Goal: Information Seeking & Learning: Compare options

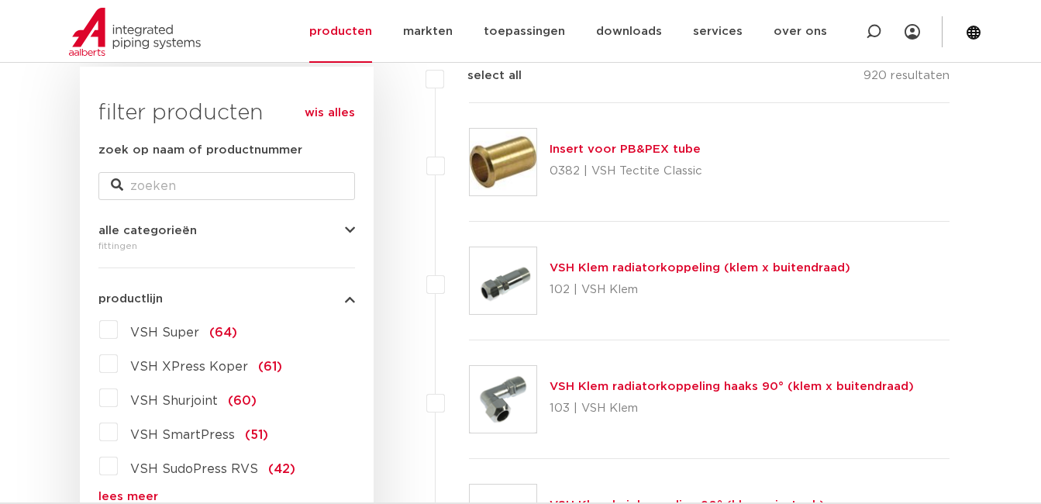
scroll to position [233, 0]
click at [173, 369] on span "VSH XPress Koper" at bounding box center [189, 367] width 118 height 12
click at [0, 0] on input "VSH XPress Koper (61)" at bounding box center [0, 0] width 0 height 0
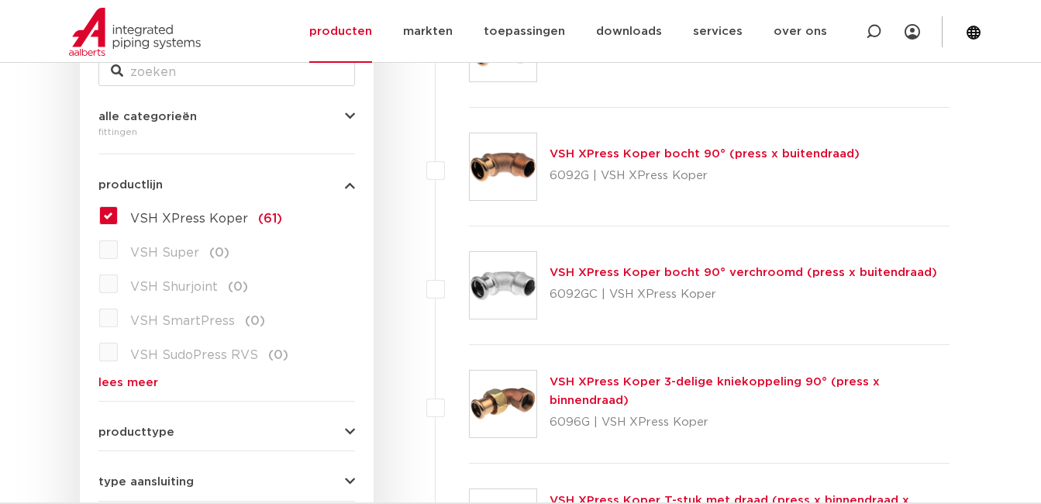
scroll to position [310, 0]
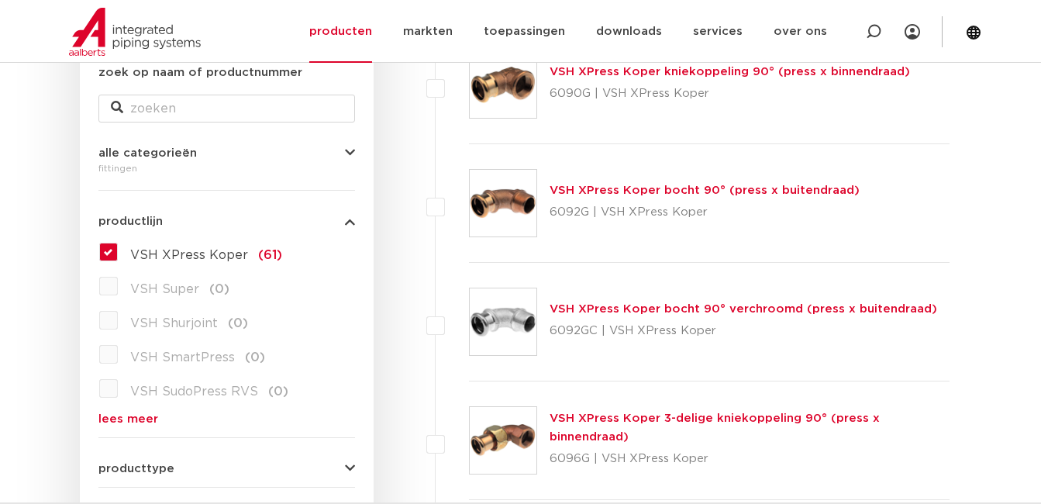
click at [118, 250] on label "VSH XPress Koper (61)" at bounding box center [200, 252] width 164 height 25
click at [0, 0] on input "VSH XPress Koper (61)" at bounding box center [0, 0] width 0 height 0
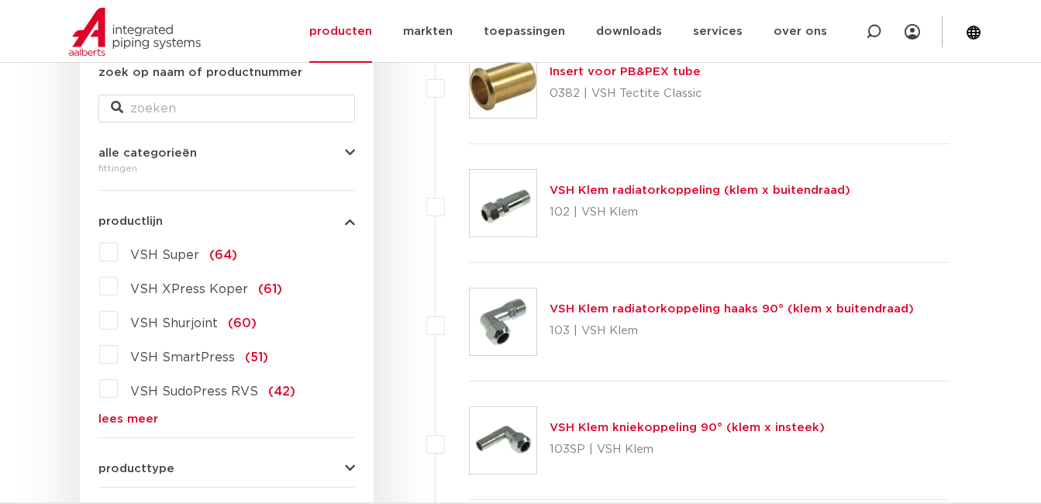
scroll to position [388, 0]
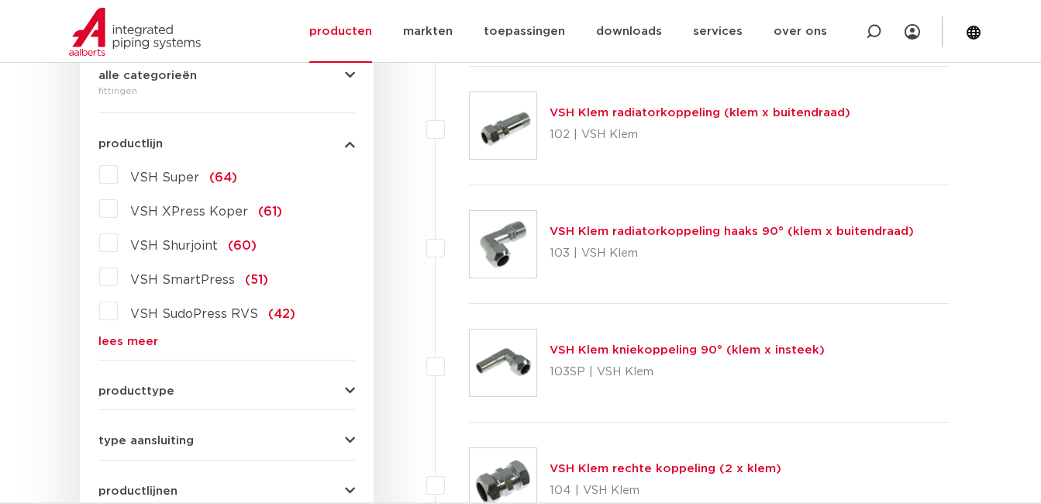
click at [126, 341] on link "lees meer" at bounding box center [226, 342] width 257 height 12
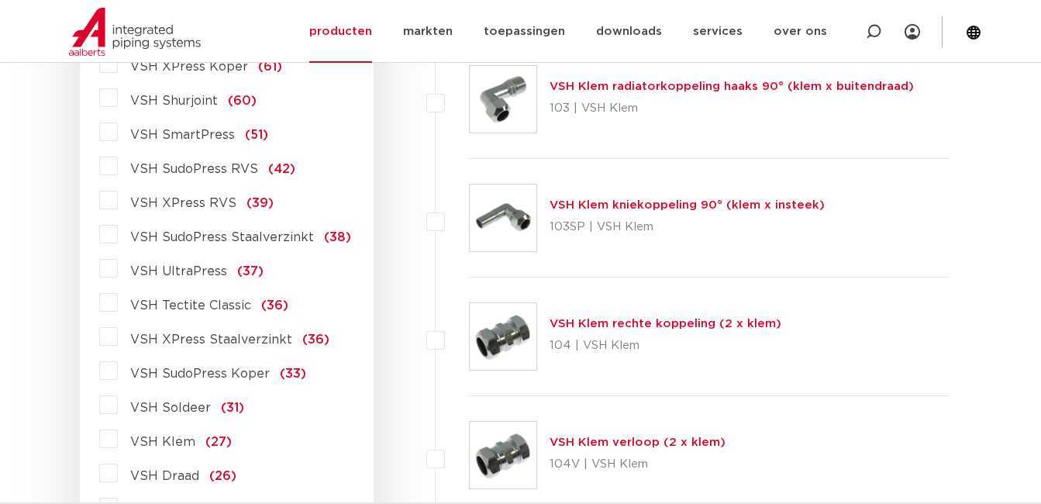
scroll to position [543, 0]
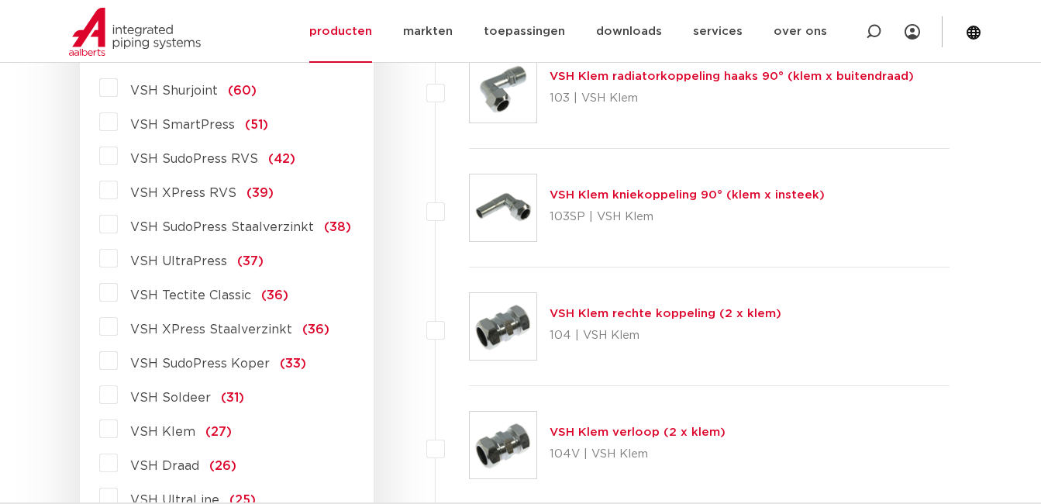
click at [222, 327] on span "VSH XPress Staalverzinkt" at bounding box center [211, 329] width 162 height 12
click at [0, 0] on input "VSH XPress Staalverzinkt (36)" at bounding box center [0, 0] width 0 height 0
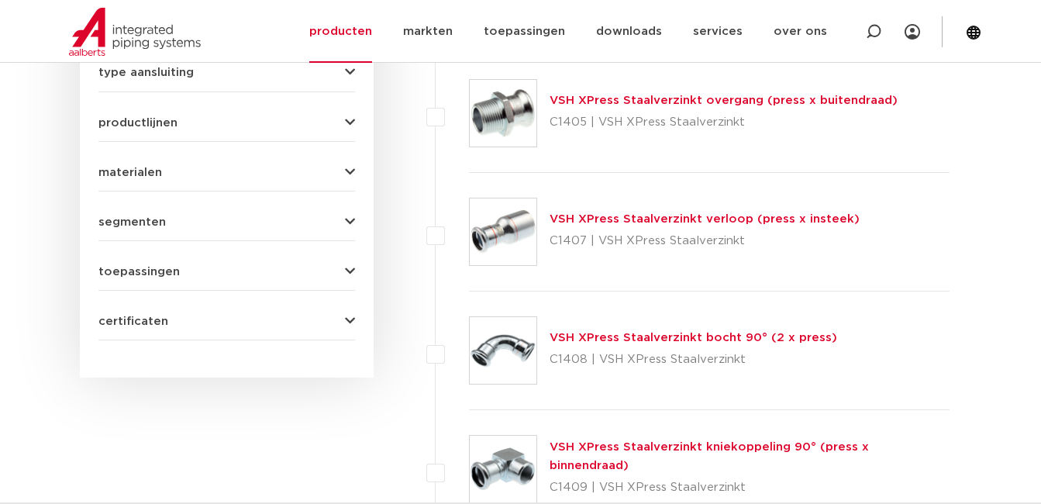
scroll to position [775, 0]
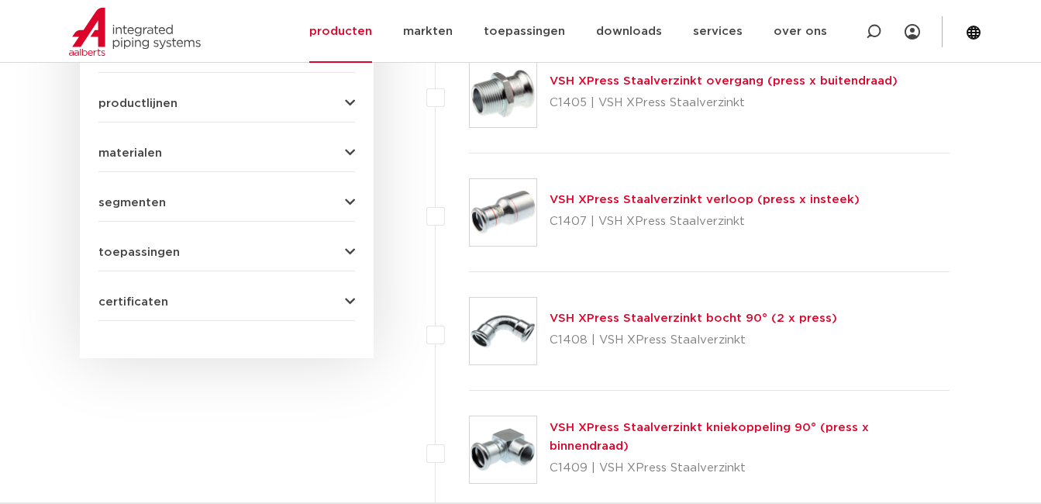
click at [589, 319] on link "VSH XPress Staalverzinkt bocht 90° (2 x press)" at bounding box center [694, 318] width 288 height 12
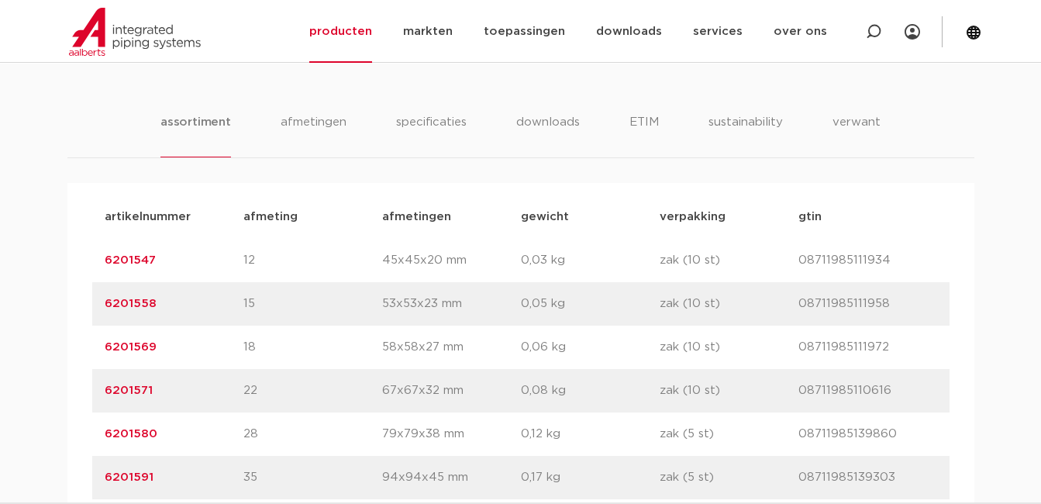
scroll to position [1008, 0]
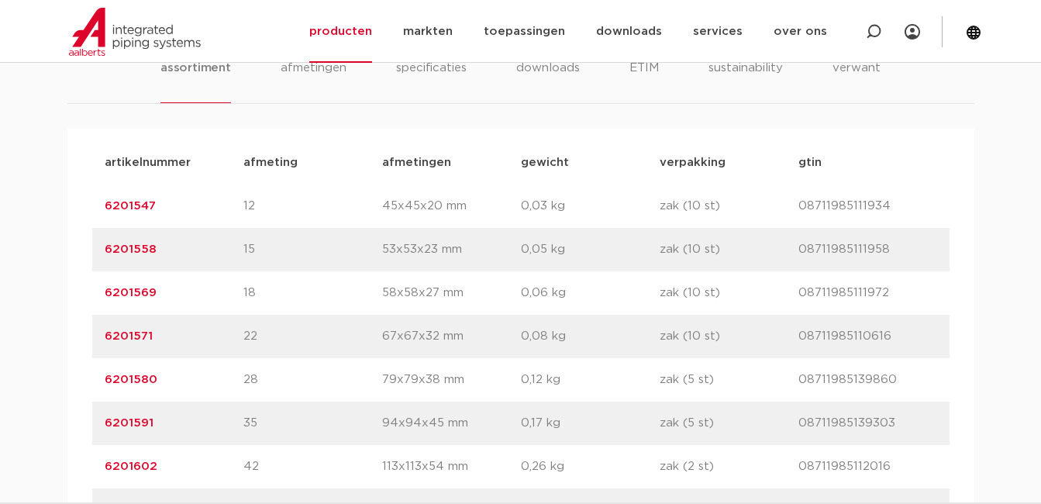
drag, startPoint x: 156, startPoint y: 207, endPoint x: 95, endPoint y: 211, distance: 60.6
click at [95, 211] on div "artikelnummer 6201547 afmeting 12 afmetingen 45x45x20 mm gewicht 0,03 kg verpak…" at bounding box center [521, 206] width 858 height 43
drag, startPoint x: 95, startPoint y: 211, endPoint x: 143, endPoint y: 209, distance: 47.3
copy link "6201547"
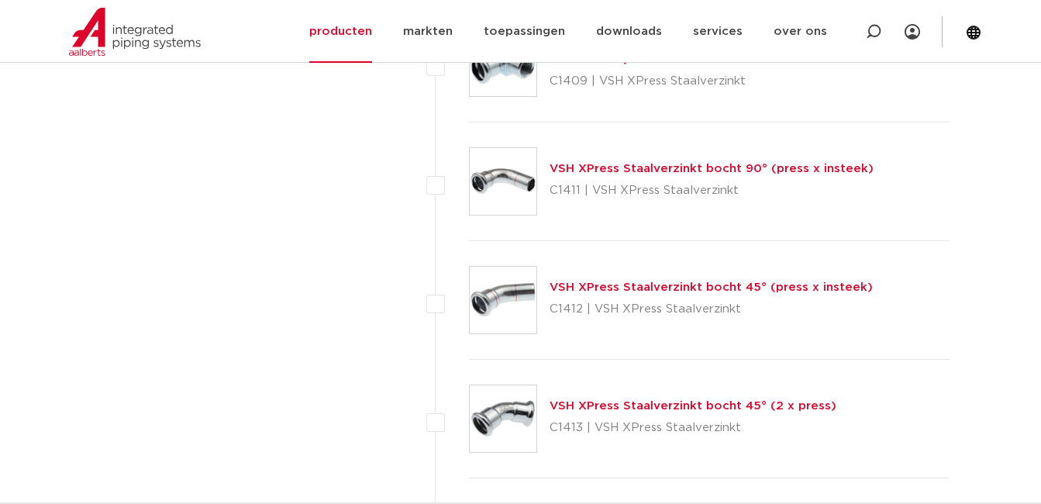
scroll to position [1163, 0]
click at [609, 407] on link "VSH XPress Staalverzinkt bocht 45° (2 x press)" at bounding box center [693, 405] width 287 height 12
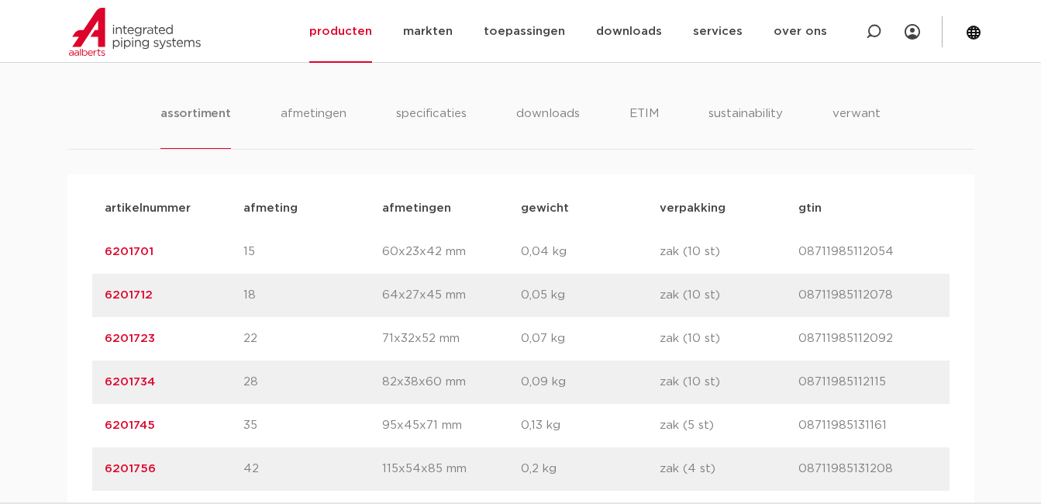
scroll to position [930, 0]
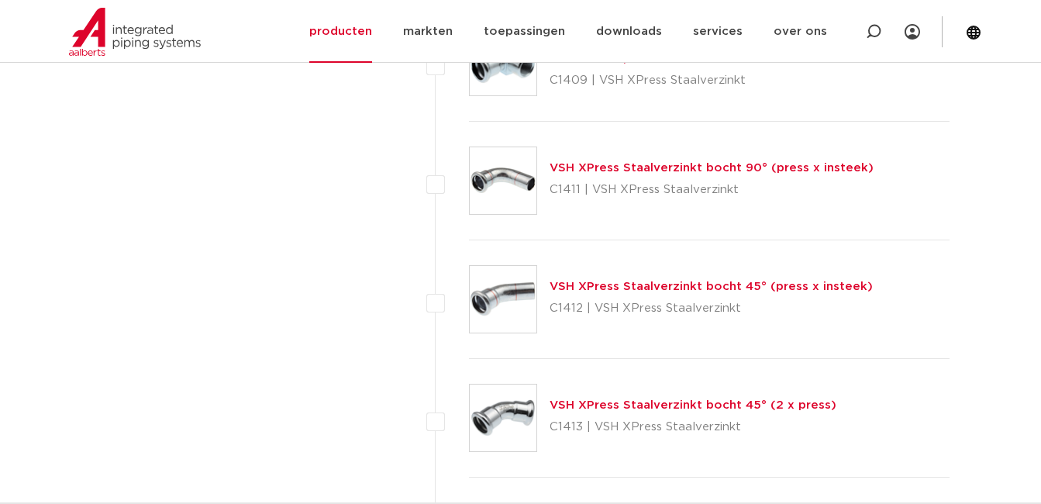
click at [578, 286] on link "VSH XPress Staalverzinkt bocht 45° (press x insteek)" at bounding box center [711, 287] width 323 height 12
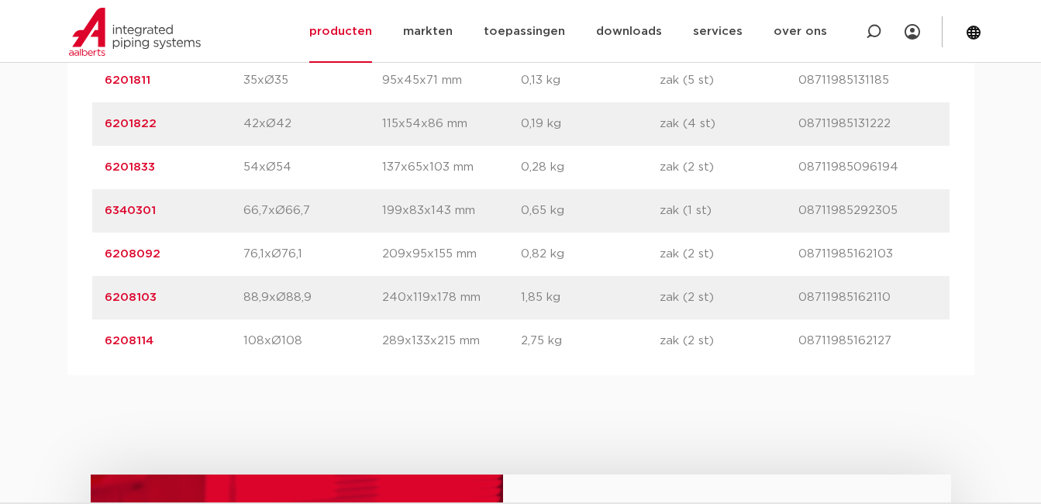
scroll to position [1318, 0]
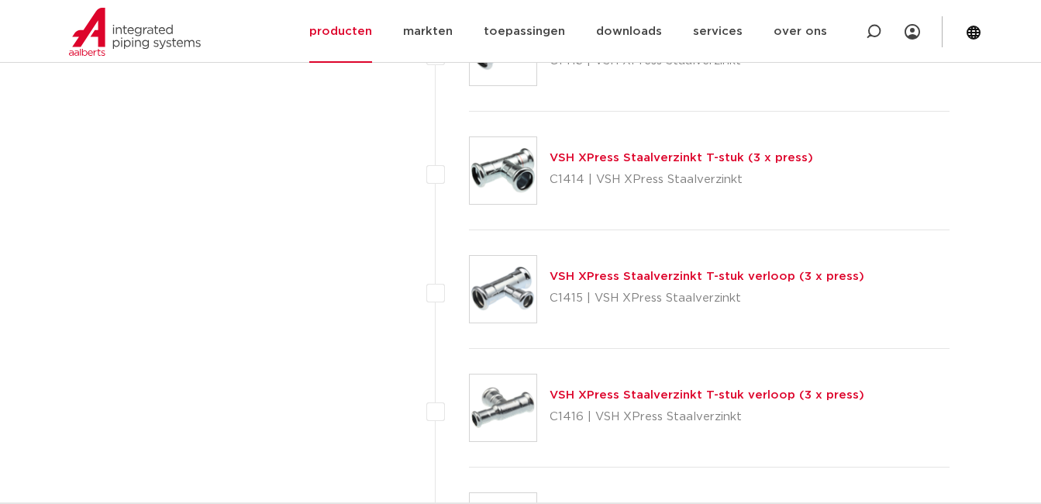
scroll to position [1551, 0]
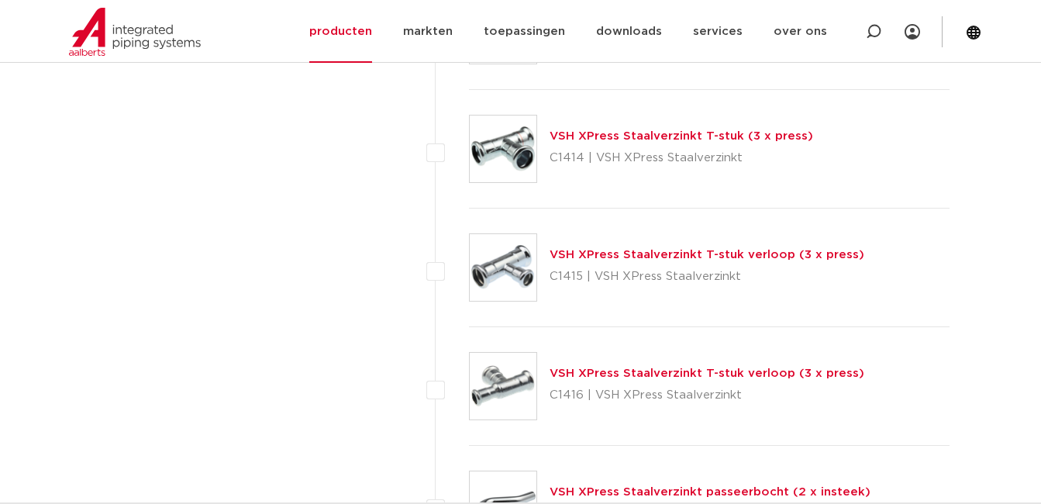
click at [469, 259] on label at bounding box center [469, 259] width 0 height 0
checkbox input "true"
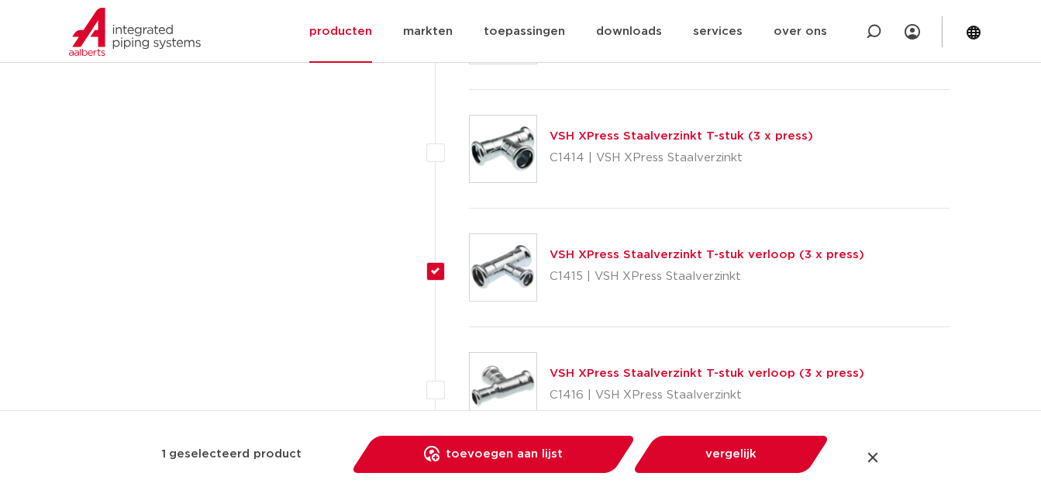
click at [469, 378] on label at bounding box center [469, 378] width 0 height 0
checkbox input "true"
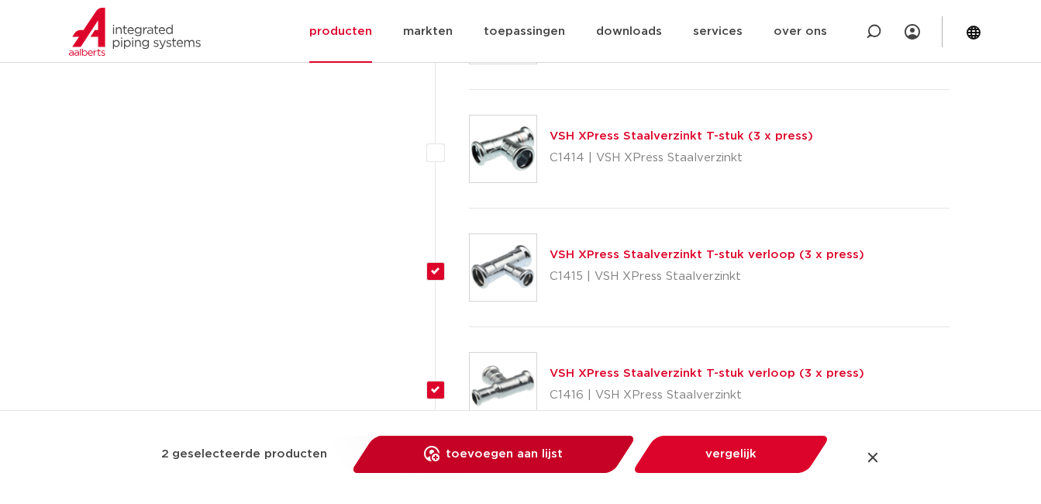
click at [495, 457] on link "toevoegen aan lijst opslaan in my IPS" at bounding box center [493, 454] width 263 height 37
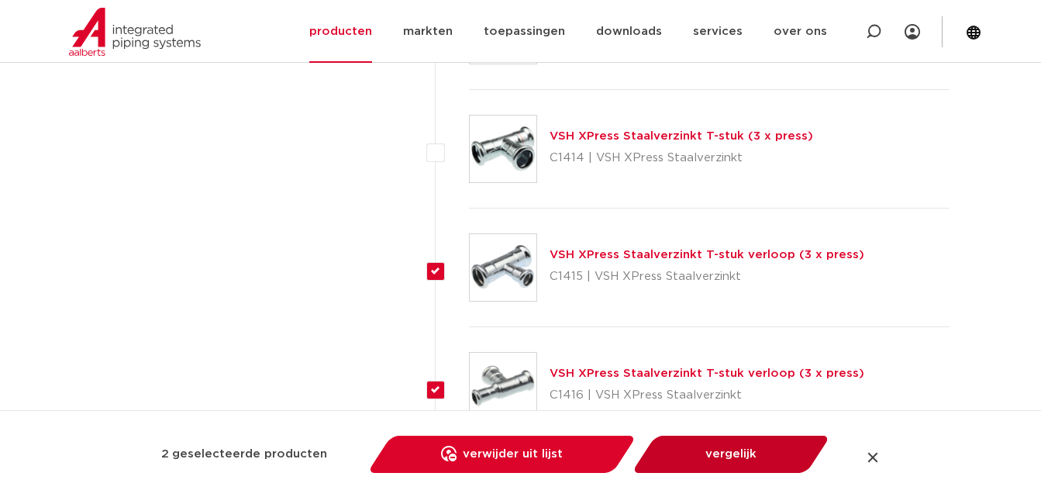
click at [703, 457] on link "vergelijk" at bounding box center [731, 454] width 175 height 37
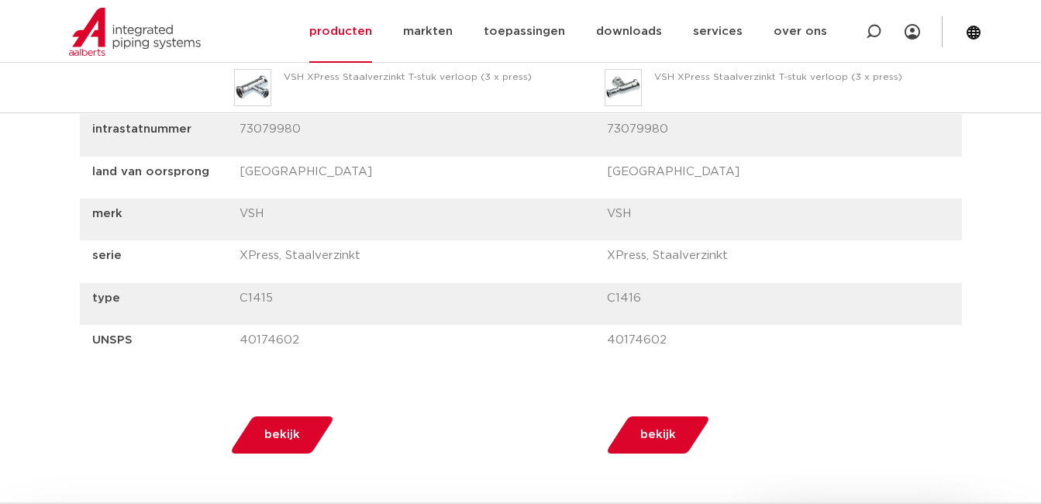
scroll to position [1396, 0]
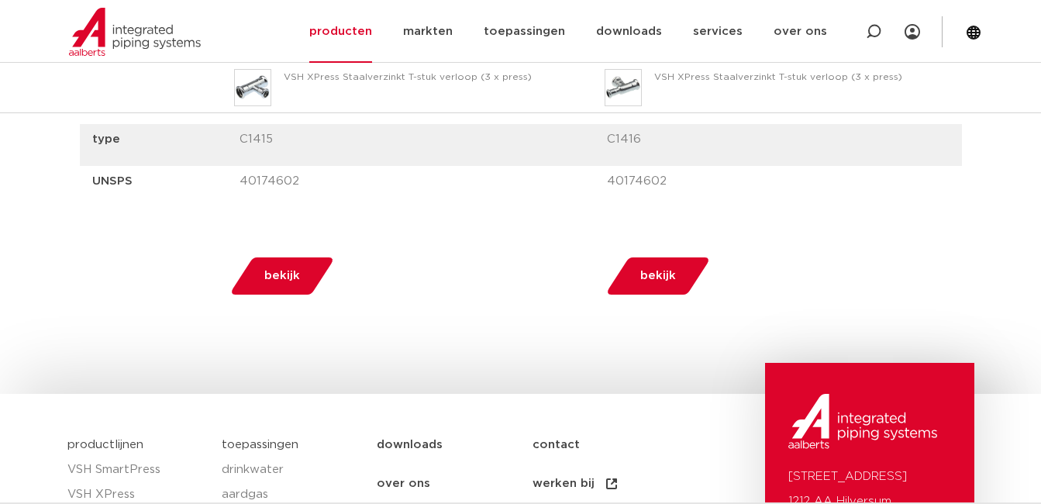
click at [271, 271] on span "bekijk" at bounding box center [282, 276] width 36 height 25
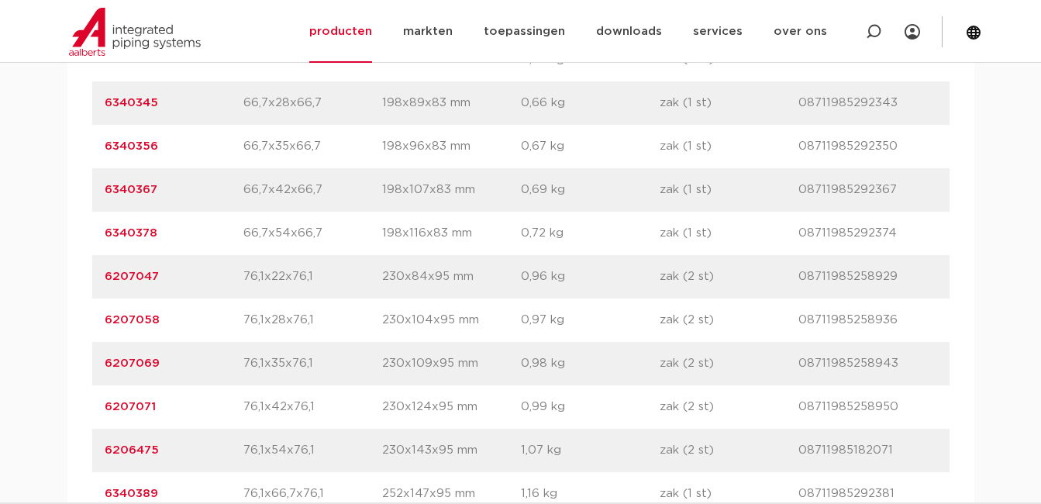
scroll to position [2171, 0]
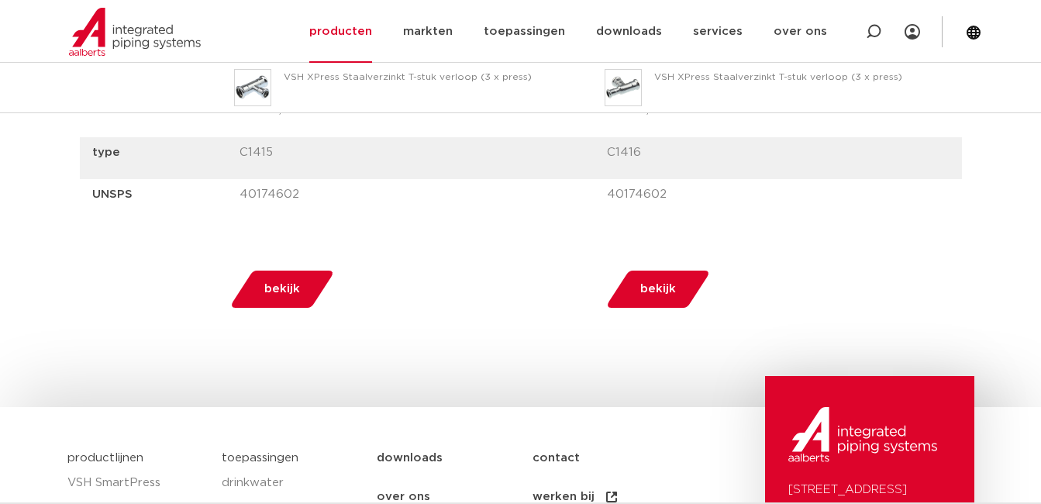
scroll to position [1396, 0]
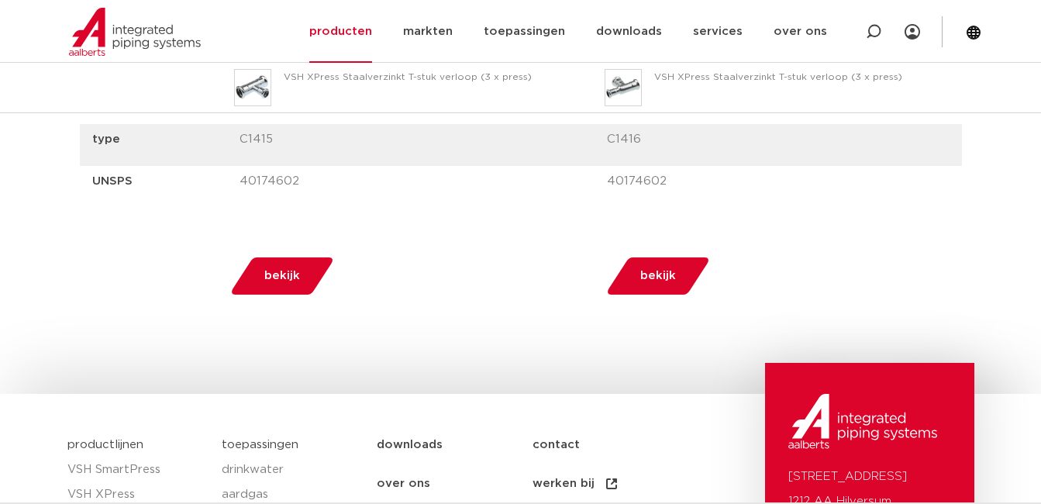
click at [651, 283] on span "bekijk" at bounding box center [658, 276] width 36 height 25
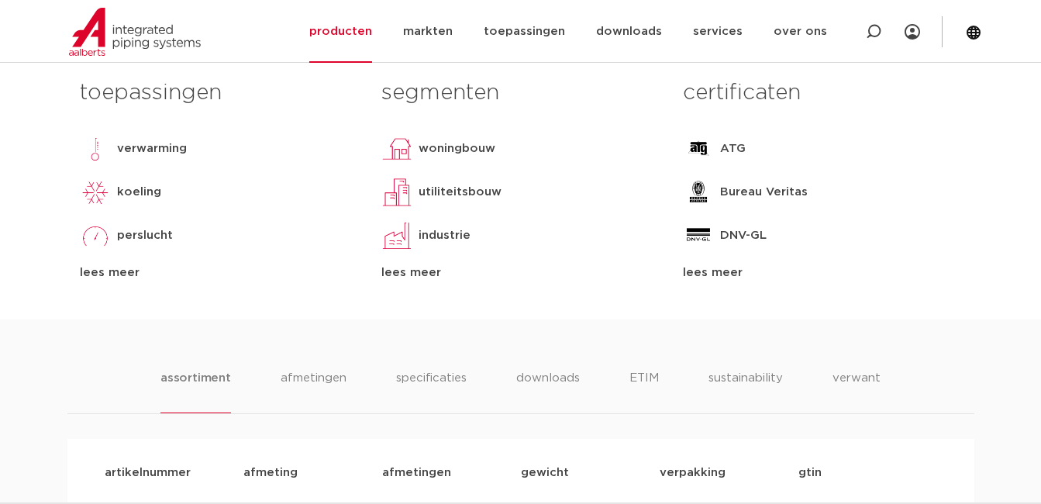
scroll to position [1008, 0]
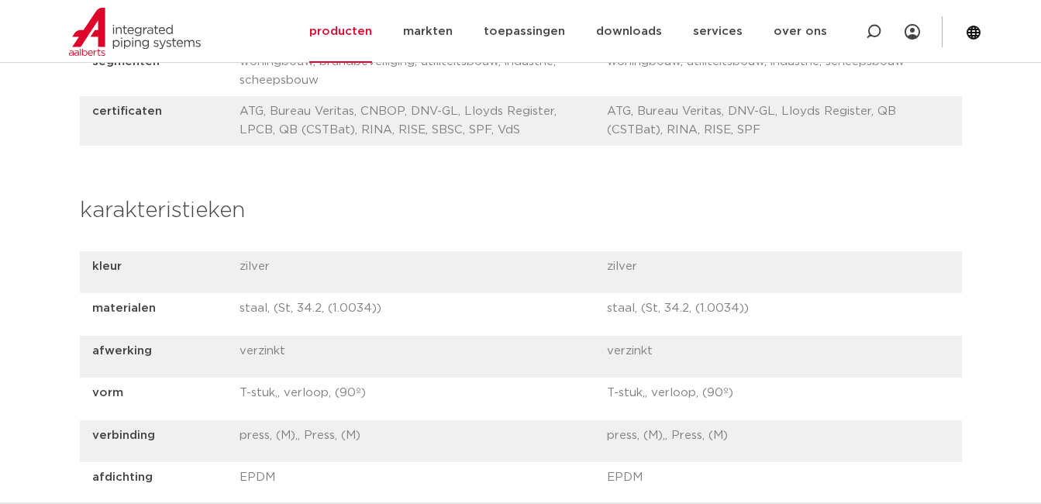
scroll to position [698, 0]
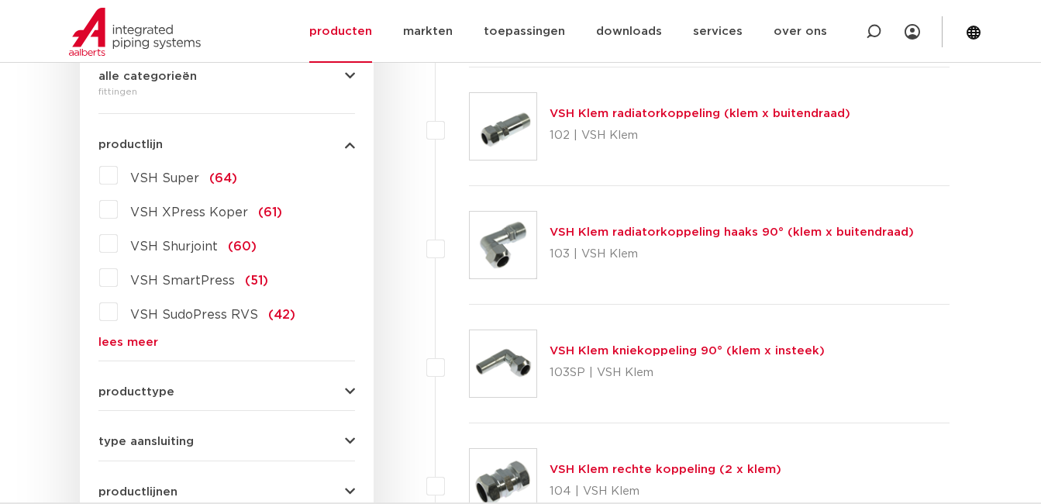
scroll to position [388, 0]
click at [154, 343] on link "lees meer" at bounding box center [226, 342] width 257 height 12
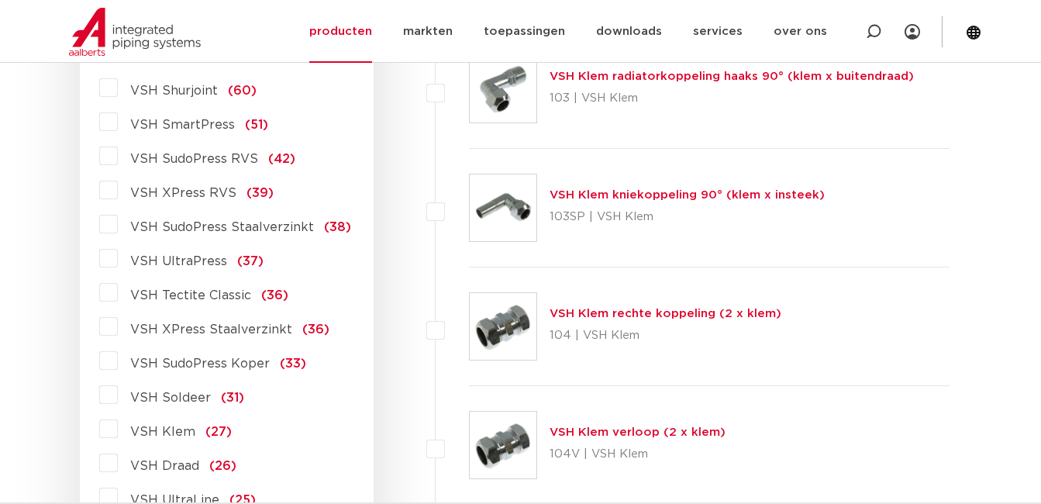
scroll to position [620, 0]
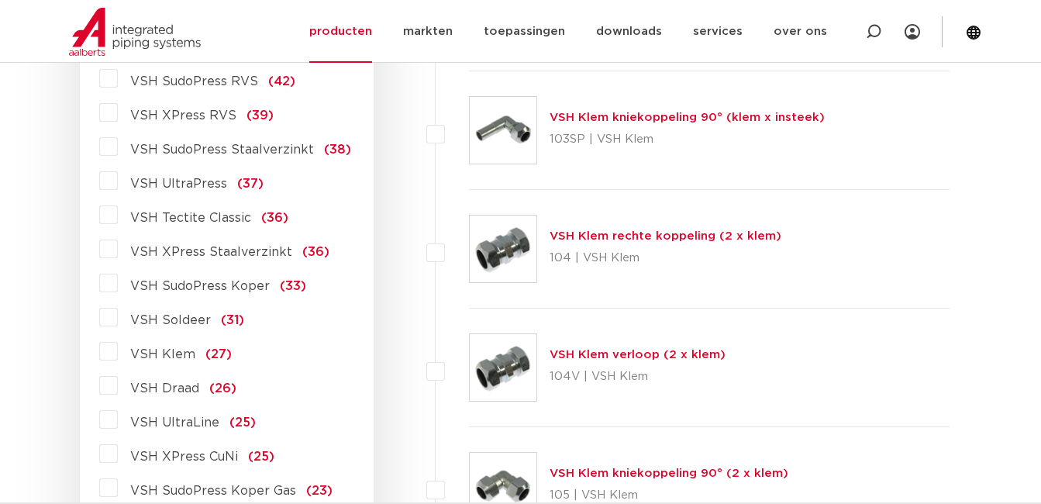
click at [237, 252] on span "VSH XPress Staalverzinkt" at bounding box center [211, 252] width 162 height 12
click at [0, 0] on input "VSH XPress Staalverzinkt (36)" at bounding box center [0, 0] width 0 height 0
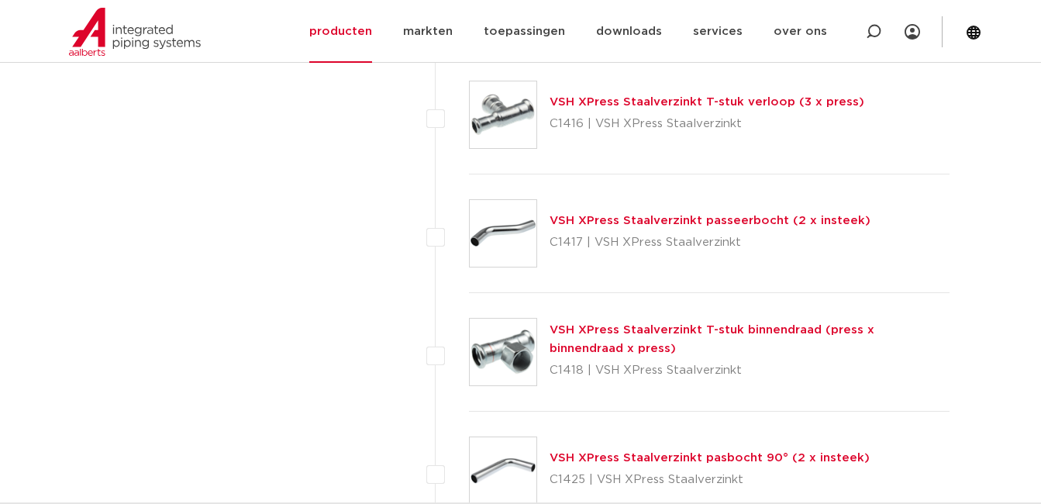
scroll to position [1861, 0]
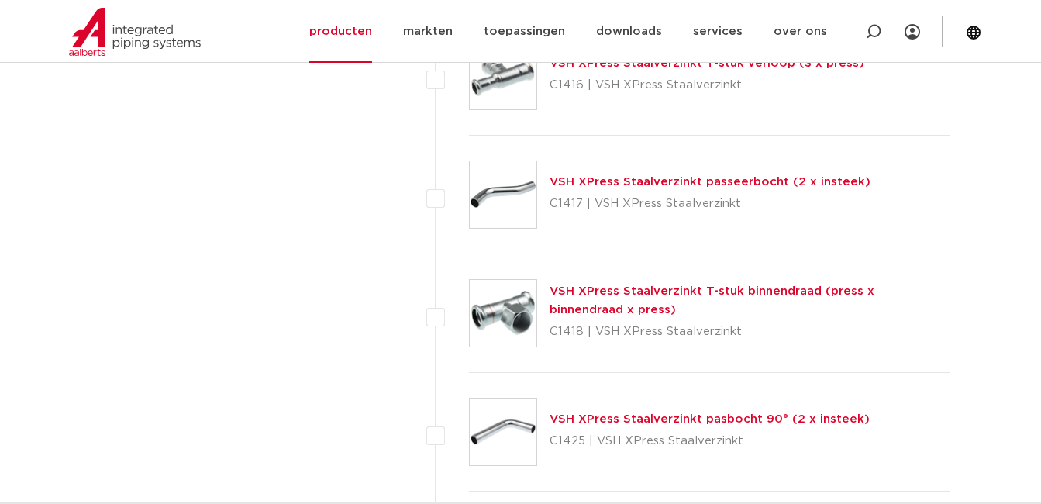
click at [689, 293] on link "VSH XPress Staalverzinkt T-stuk binnendraad (press x binnendraad x press)" at bounding box center [712, 300] width 325 height 30
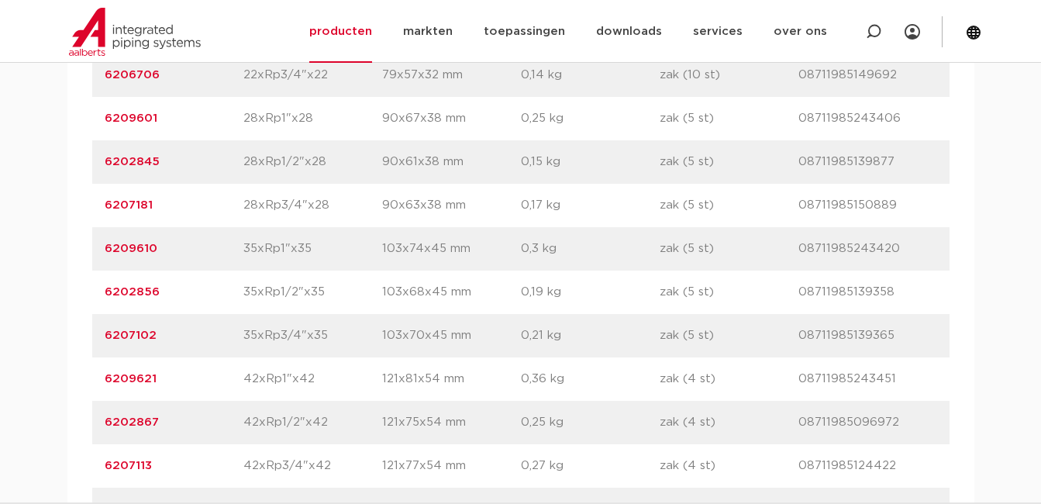
scroll to position [1318, 0]
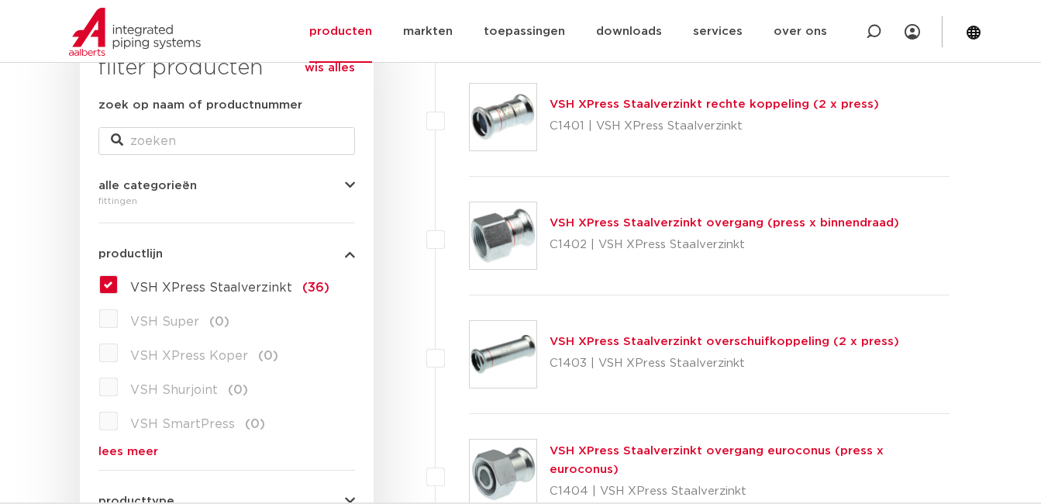
scroll to position [310, 0]
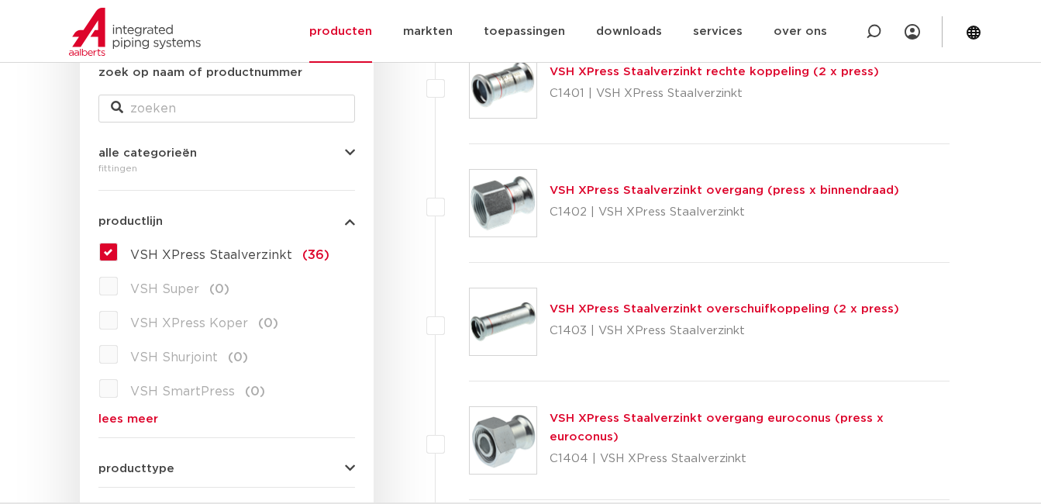
click at [657, 312] on link "VSH XPress Staalverzinkt overschuifkoppeling (2 x press)" at bounding box center [725, 309] width 350 height 12
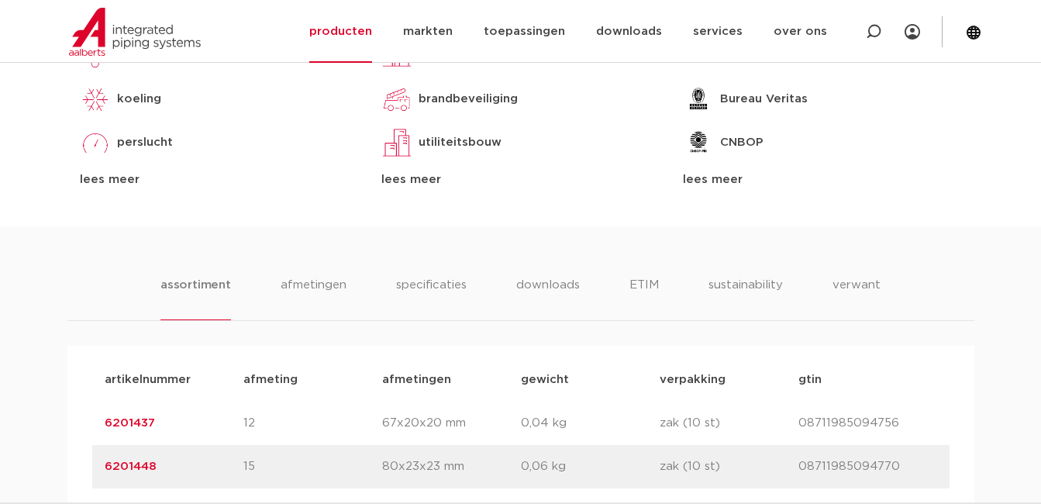
scroll to position [930, 0]
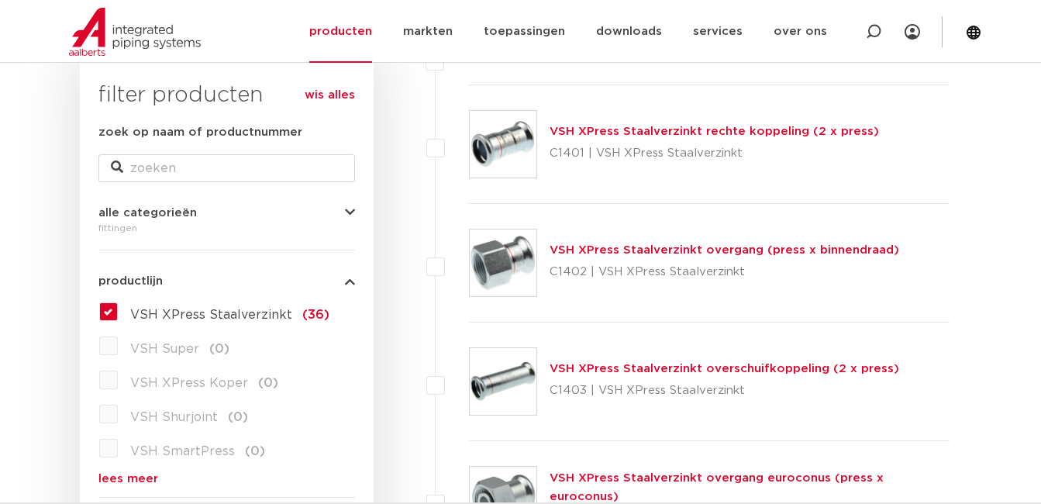
scroll to position [233, 0]
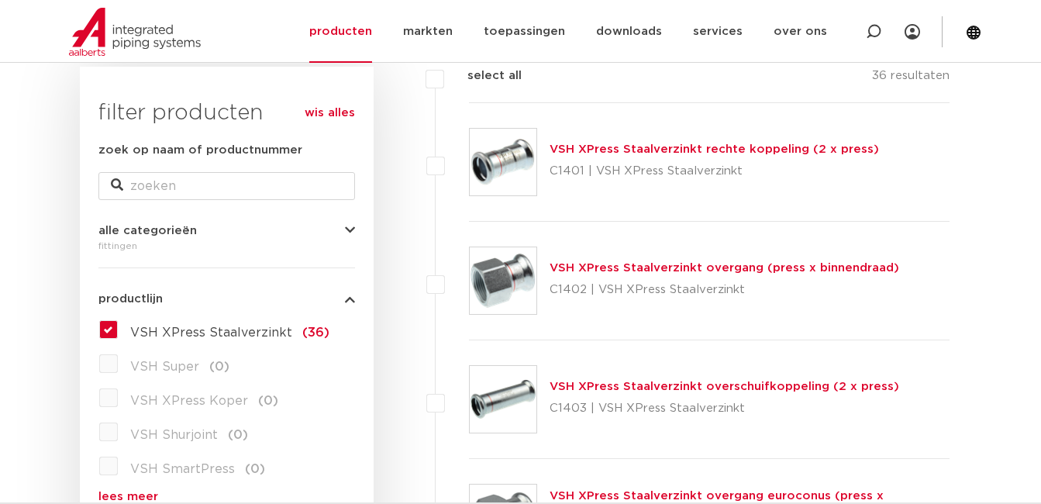
click at [654, 271] on link "VSH XPress Staalverzinkt overgang (press x binnendraad)" at bounding box center [725, 268] width 350 height 12
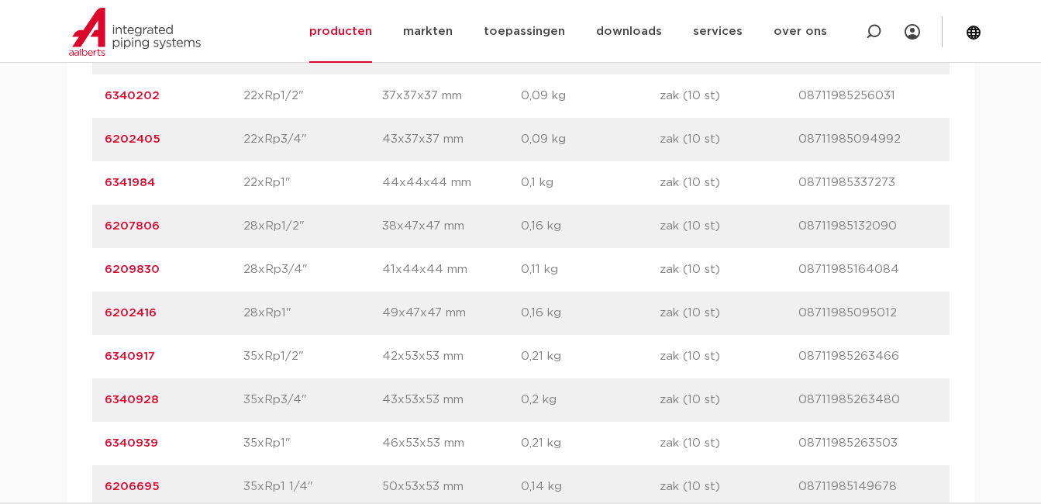
scroll to position [1318, 0]
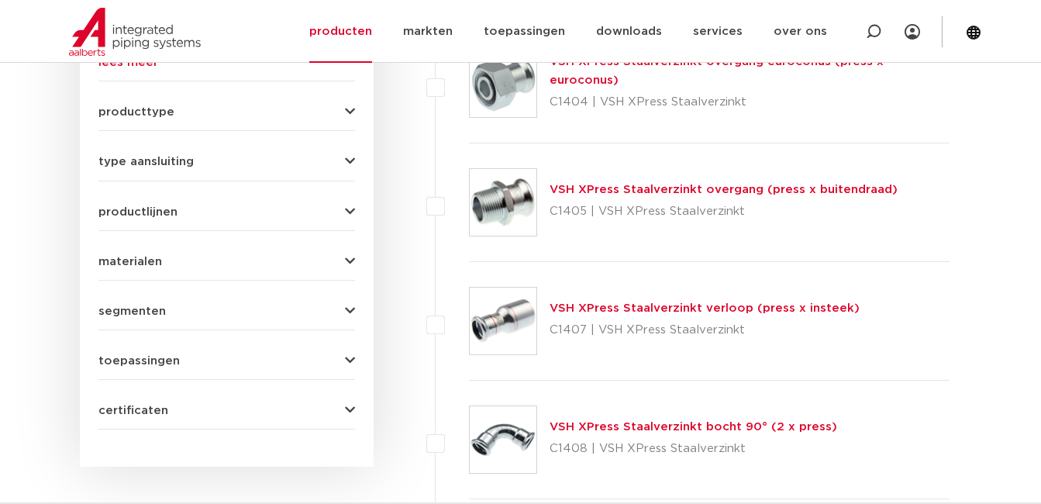
scroll to position [668, 0]
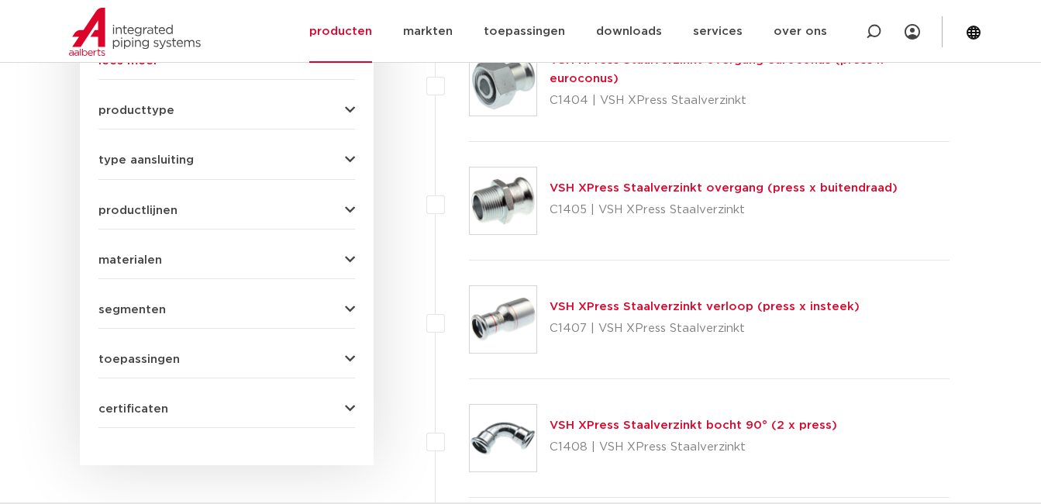
click at [606, 185] on link "VSH XPress Staalverzinkt overgang (press x buitendraad)" at bounding box center [724, 188] width 348 height 12
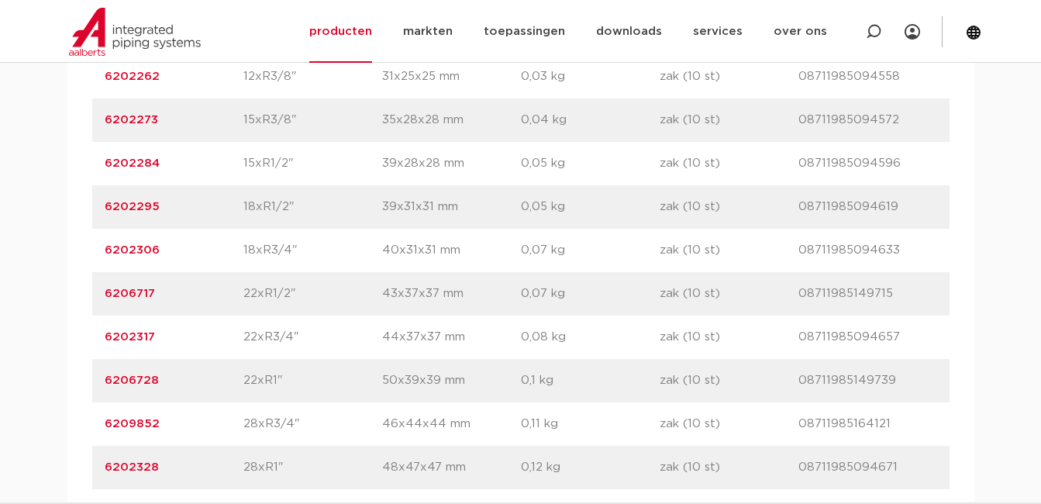
scroll to position [1163, 0]
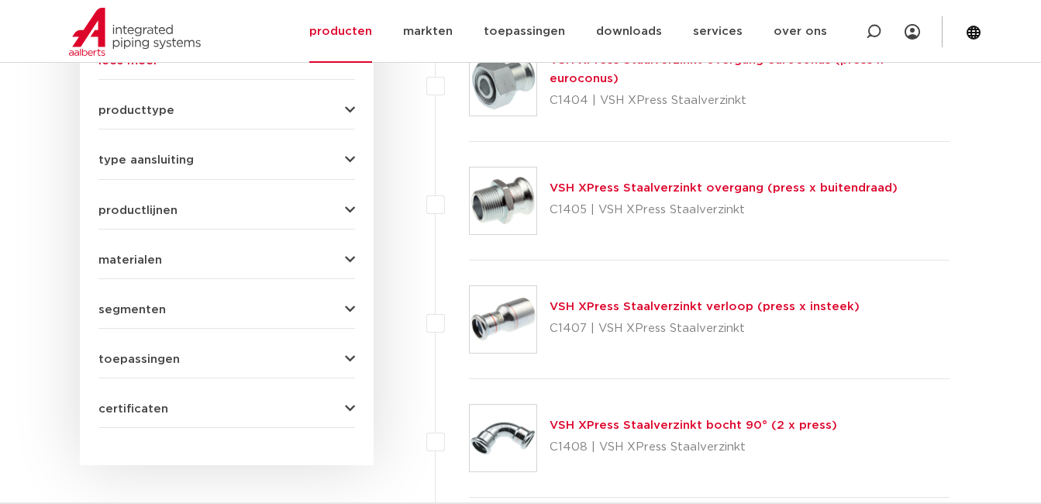
click at [612, 188] on link "VSH XPress Staalverzinkt overgang (press x buitendraad)" at bounding box center [724, 188] width 348 height 12
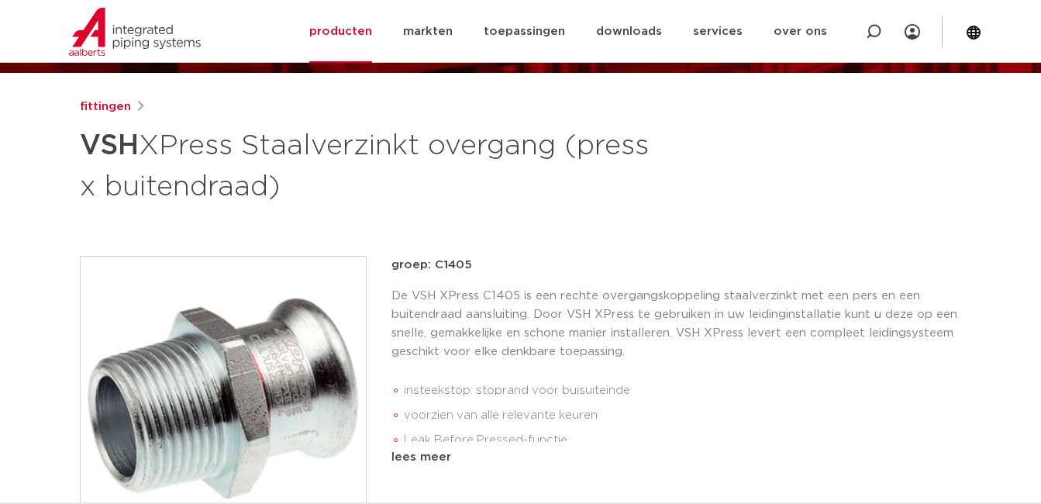
scroll to position [155, 0]
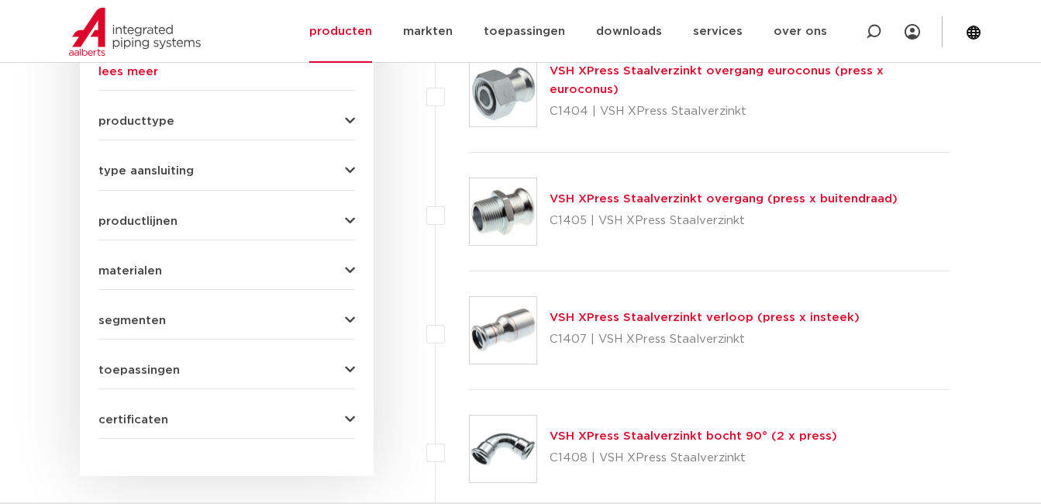
scroll to position [699, 0]
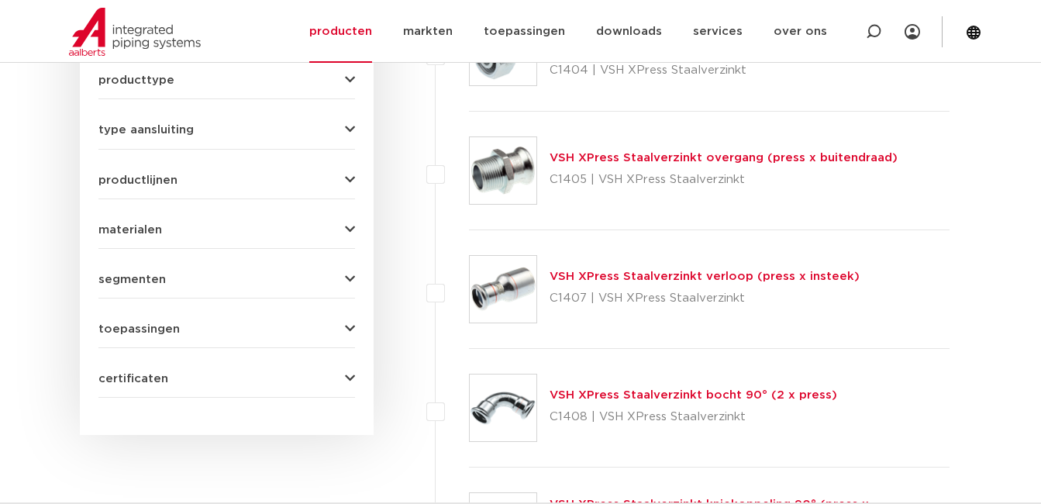
click at [606, 277] on link "VSH XPress Staalverzinkt verloop (press x insteek)" at bounding box center [705, 277] width 310 height 12
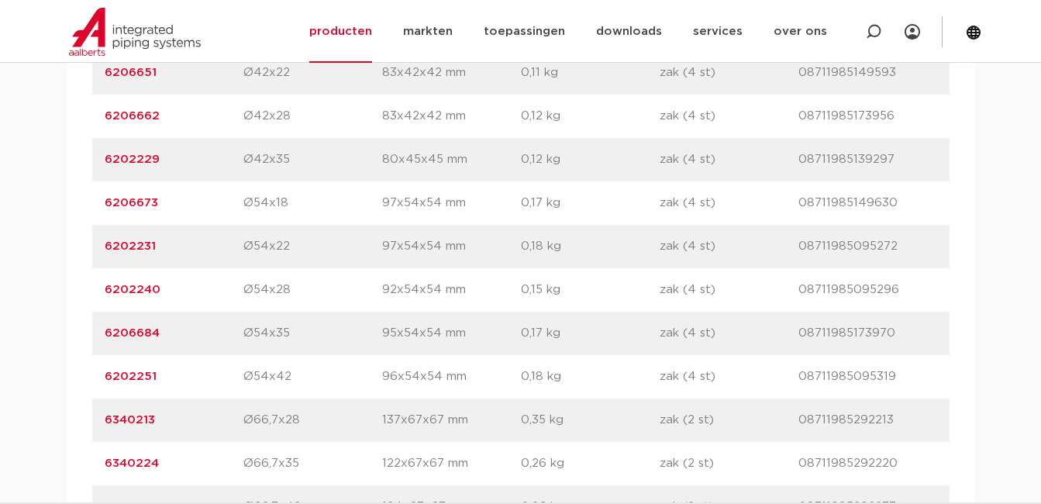
scroll to position [1628, 0]
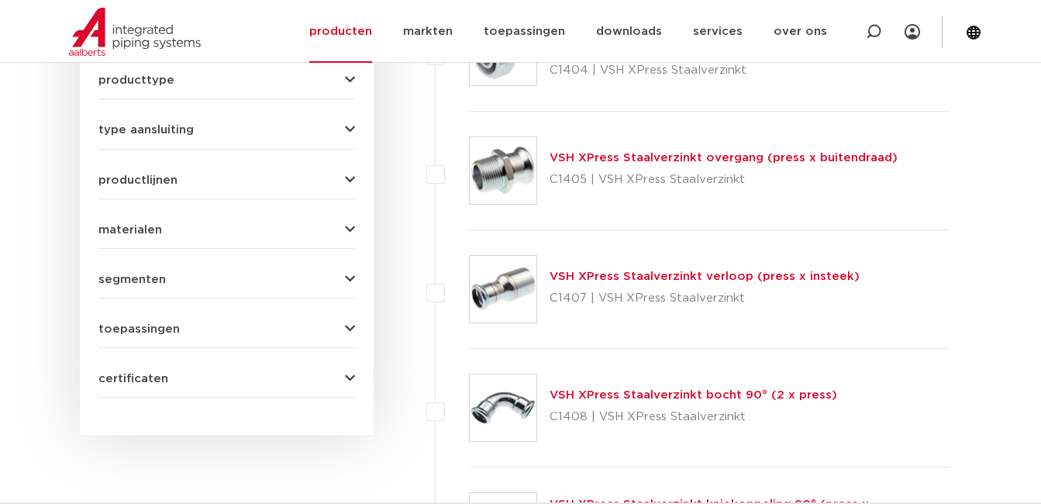
click at [631, 272] on link "VSH XPress Staalverzinkt verloop (press x insteek)" at bounding box center [705, 277] width 310 height 12
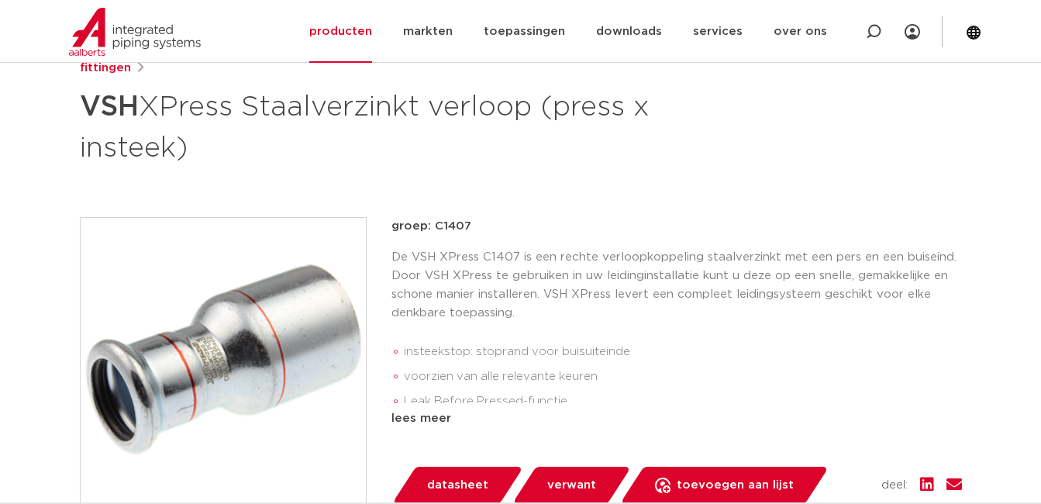
scroll to position [155, 0]
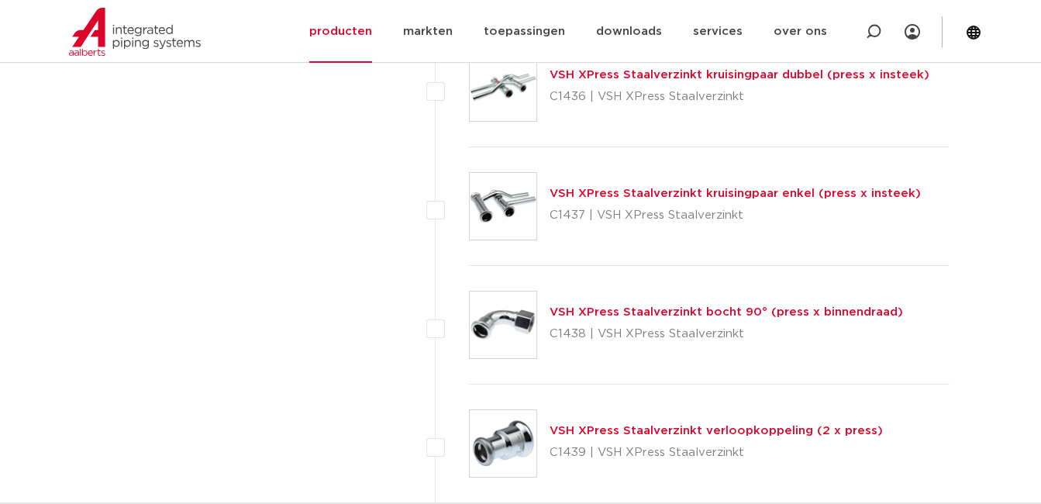
scroll to position [3490, 0]
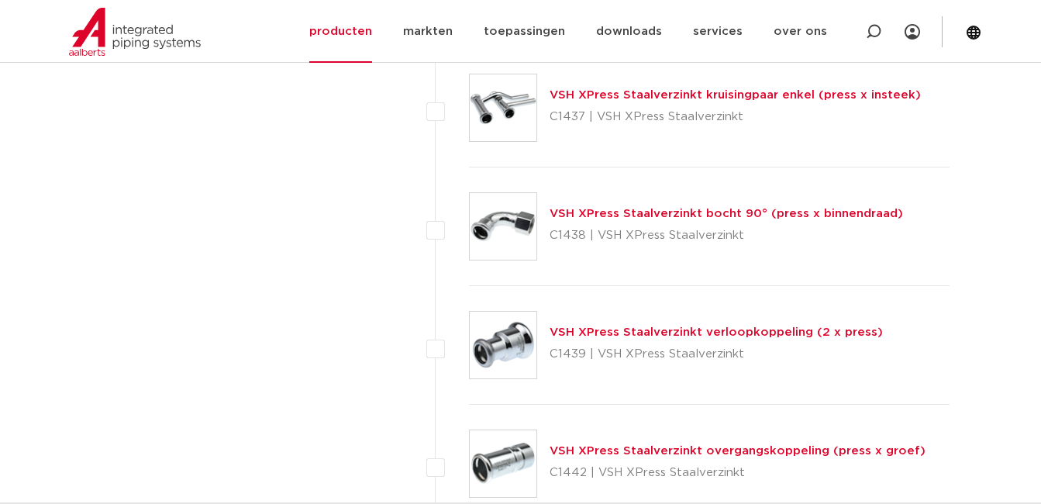
click at [589, 331] on link "VSH XPress Staalverzinkt verloopkoppeling (2 x press)" at bounding box center [716, 332] width 333 height 12
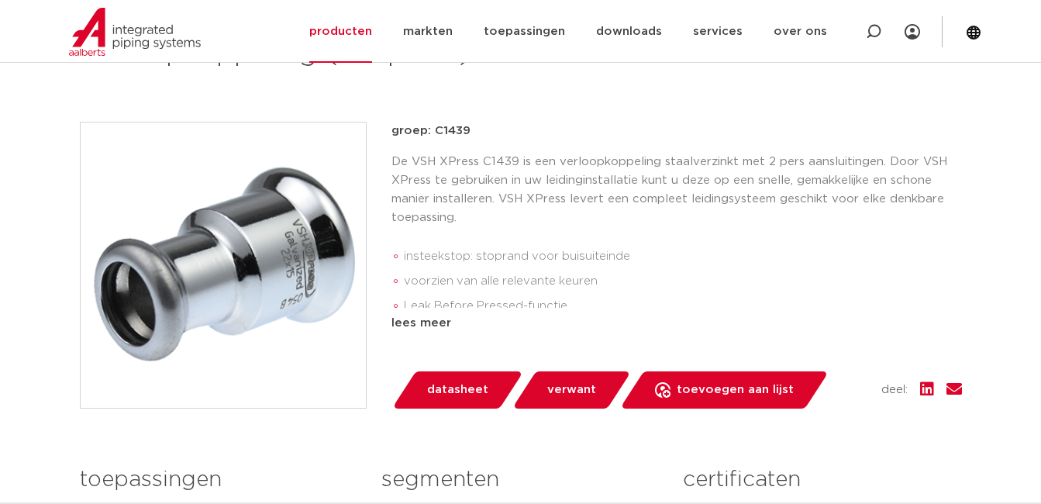
scroll to position [310, 0]
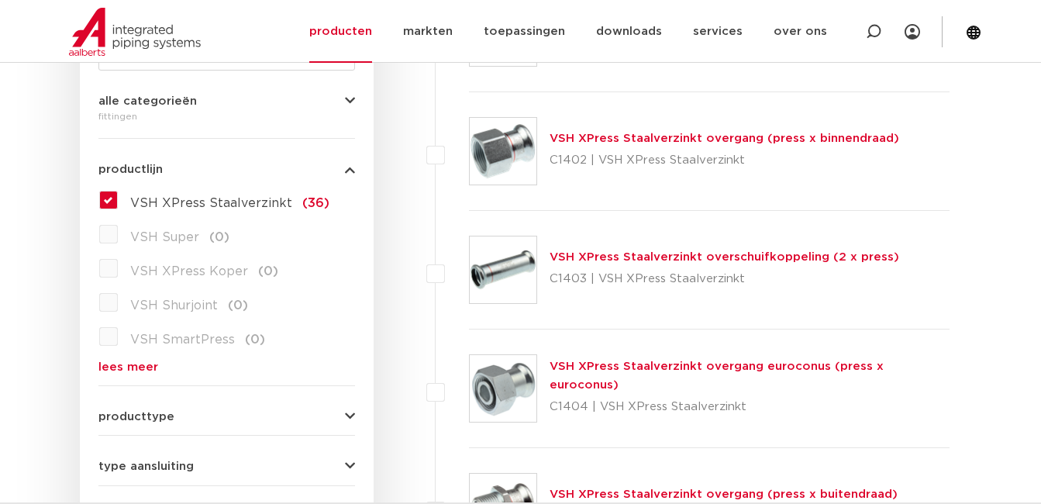
scroll to position [388, 0]
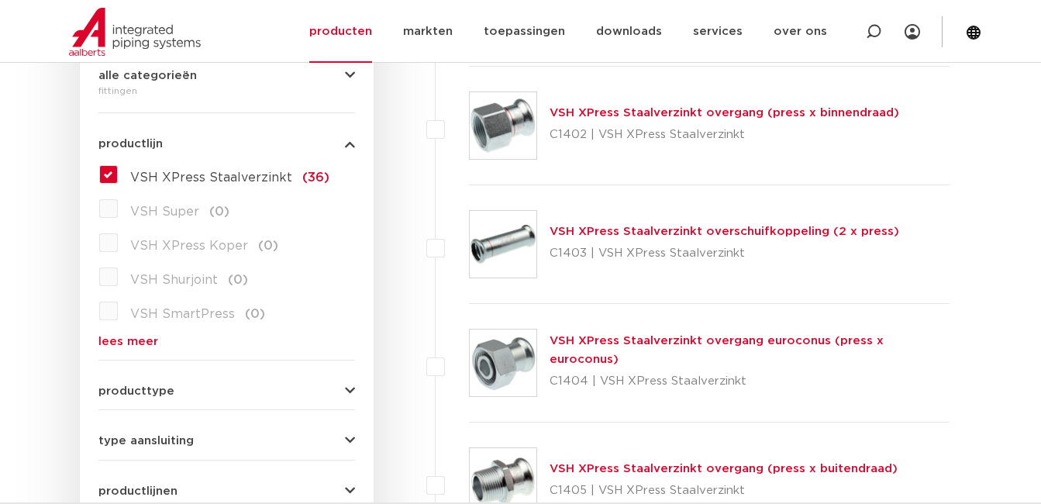
click at [118, 176] on label "VSH XPress Staalverzinkt (36)" at bounding box center [224, 174] width 212 height 25
click at [0, 0] on input "VSH XPress Staalverzinkt (36)" at bounding box center [0, 0] width 0 height 0
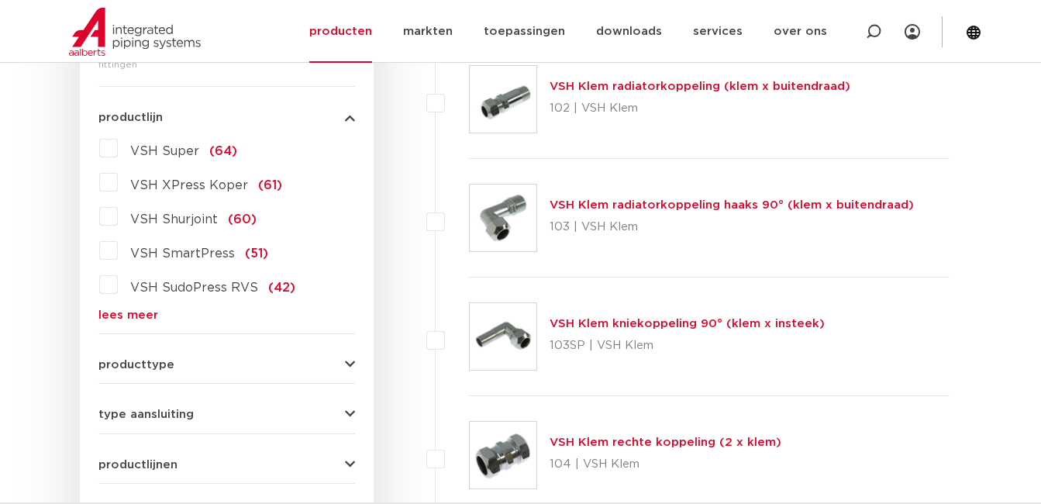
click at [174, 184] on span "VSH XPress Koper" at bounding box center [189, 185] width 118 height 12
click at [0, 0] on input "VSH XPress Koper (61)" at bounding box center [0, 0] width 0 height 0
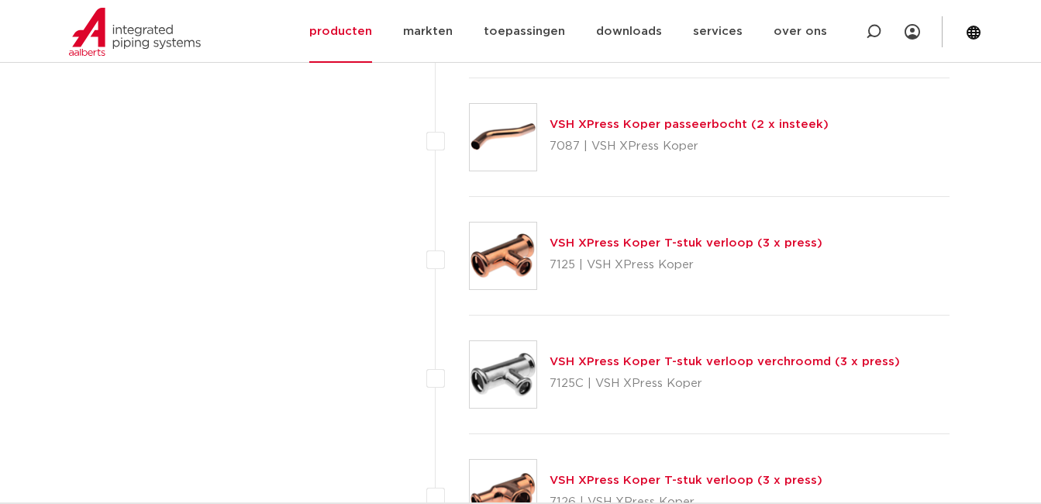
scroll to position [4420, 0]
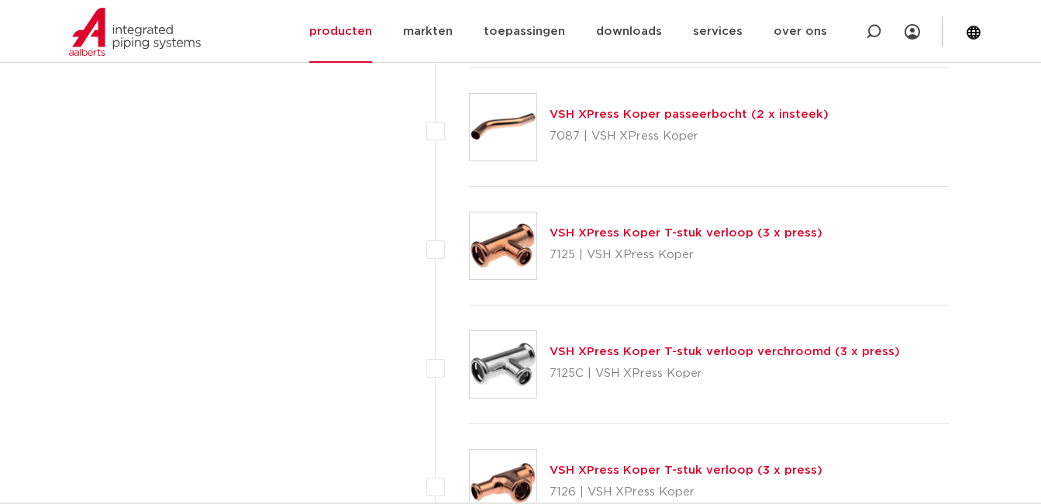
click at [691, 230] on link "VSH XPress Koper T-stuk verloop (3 x press)" at bounding box center [686, 233] width 273 height 12
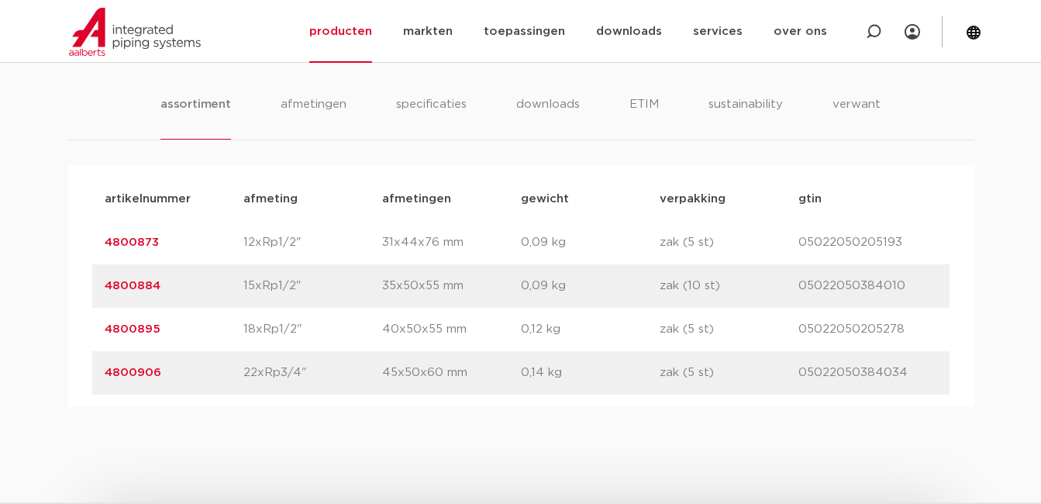
scroll to position [1086, 0]
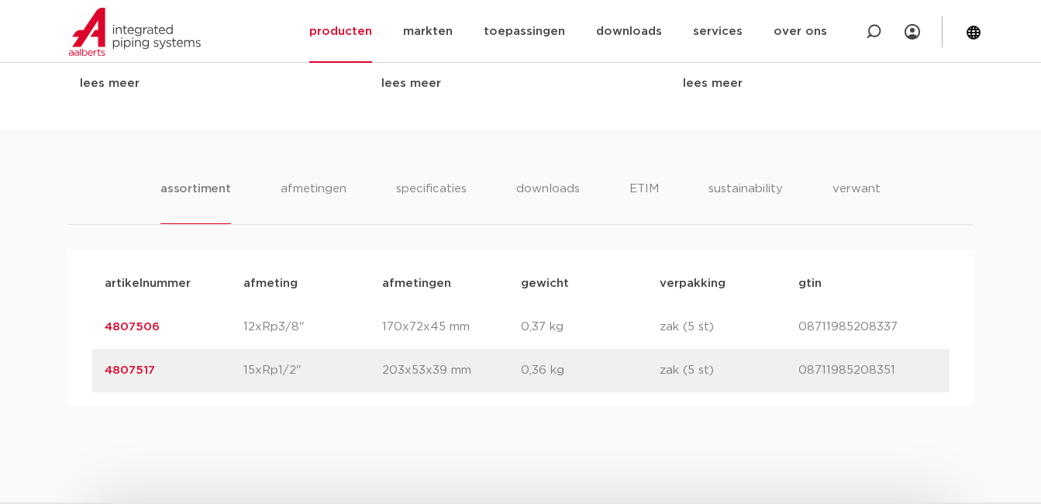
scroll to position [930, 0]
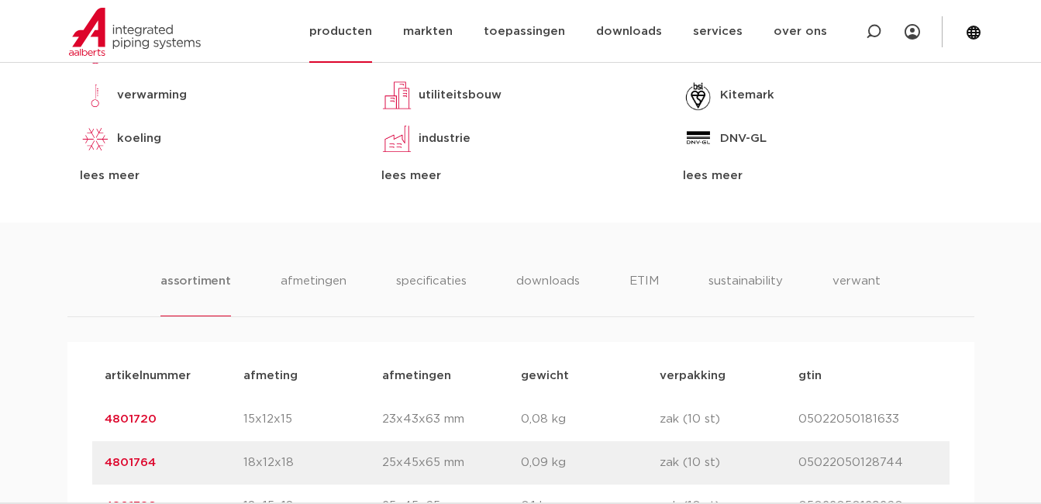
scroll to position [775, 0]
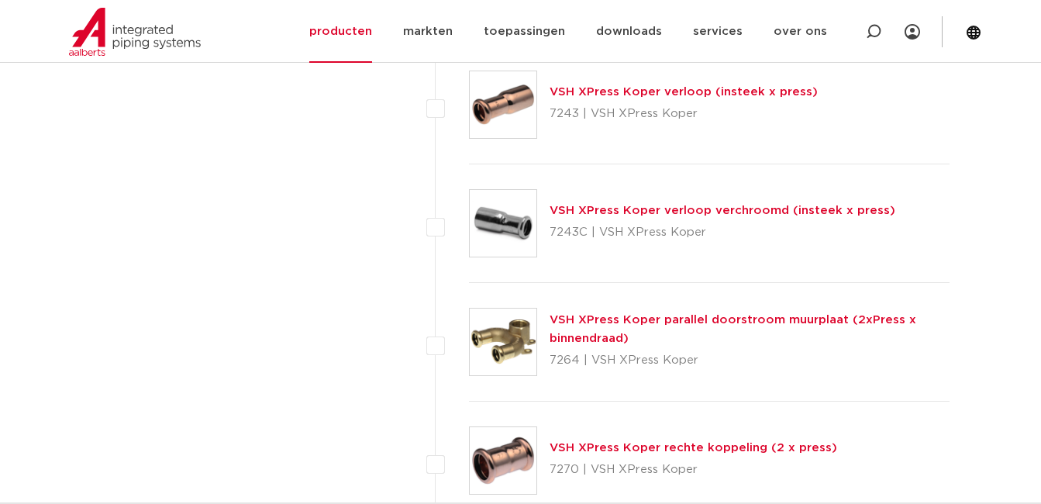
scroll to position [5970, 0]
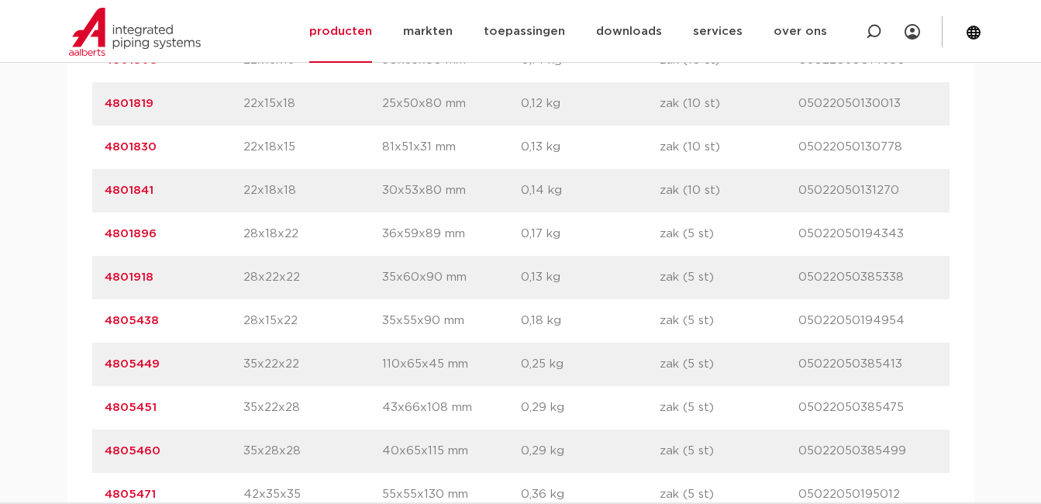
scroll to position [1318, 0]
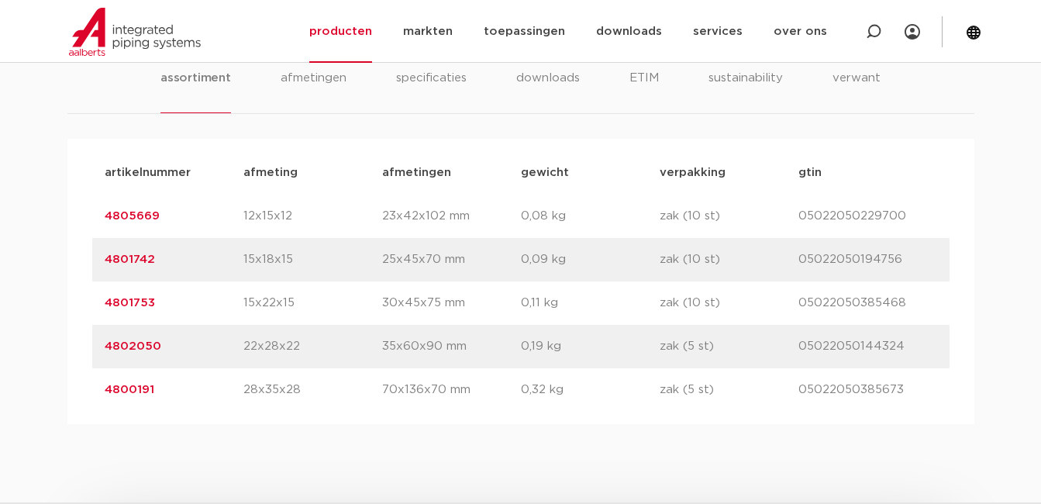
scroll to position [1008, 0]
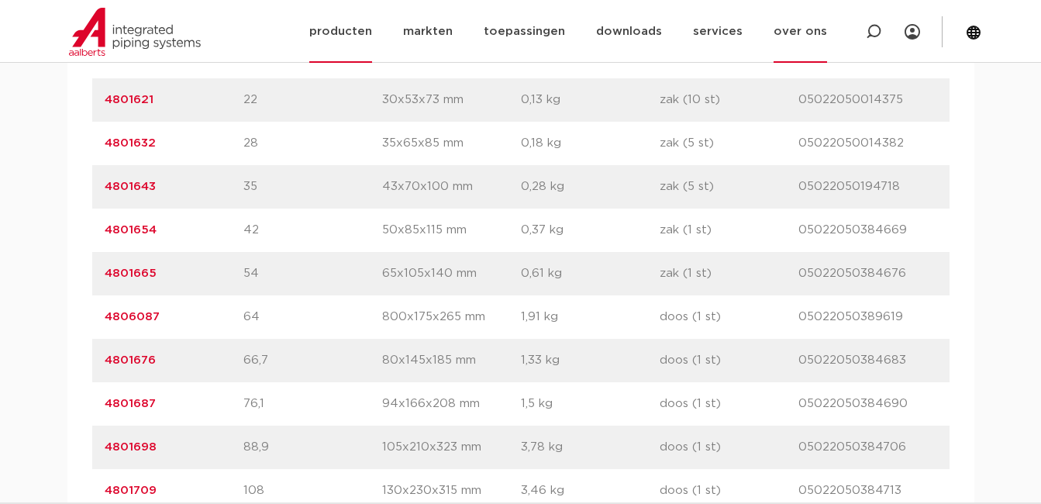
scroll to position [1163, 0]
